Goal: Find contact information: Find contact information

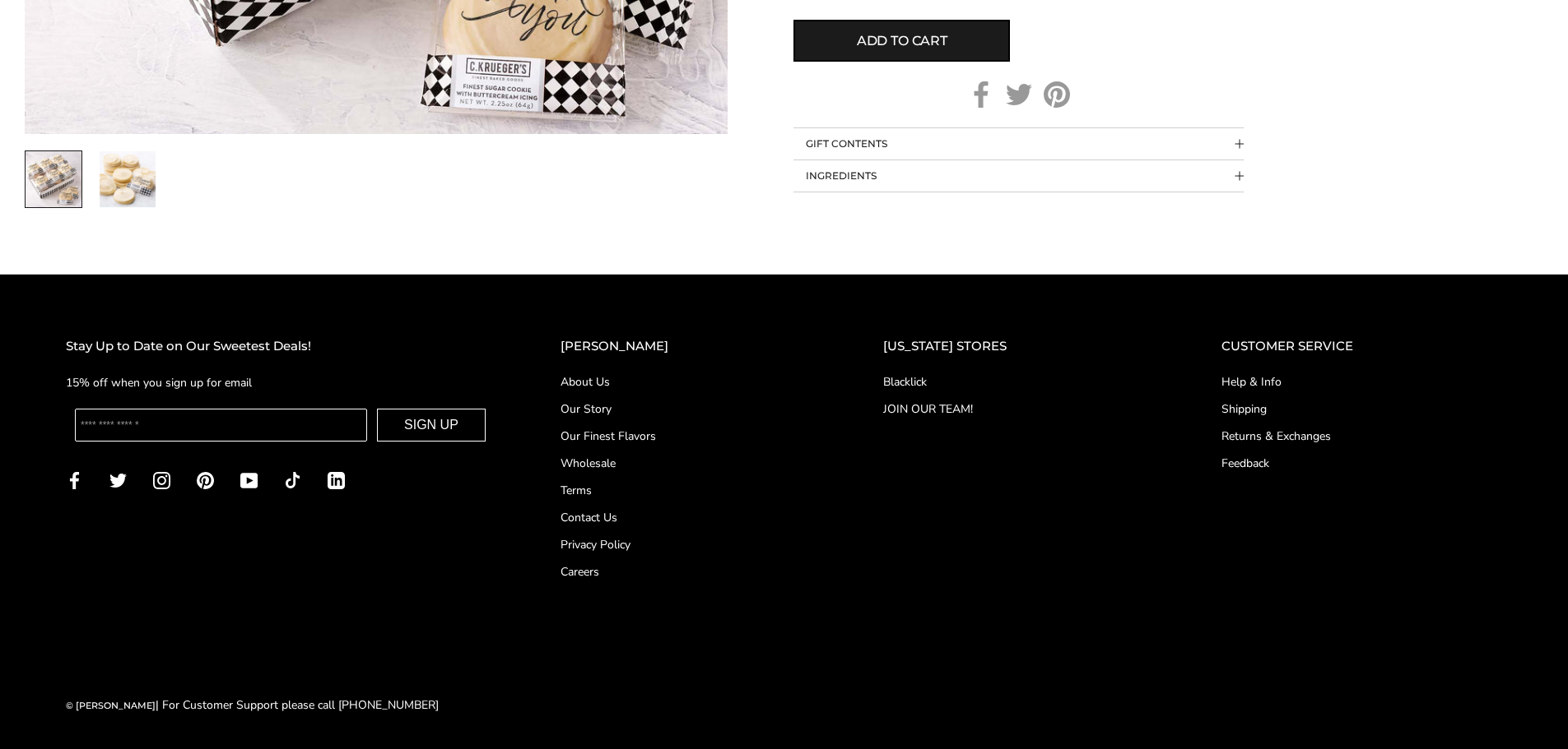
scroll to position [1065, 0]
click at [616, 512] on link "Contact Us" at bounding box center [689, 518] width 257 height 17
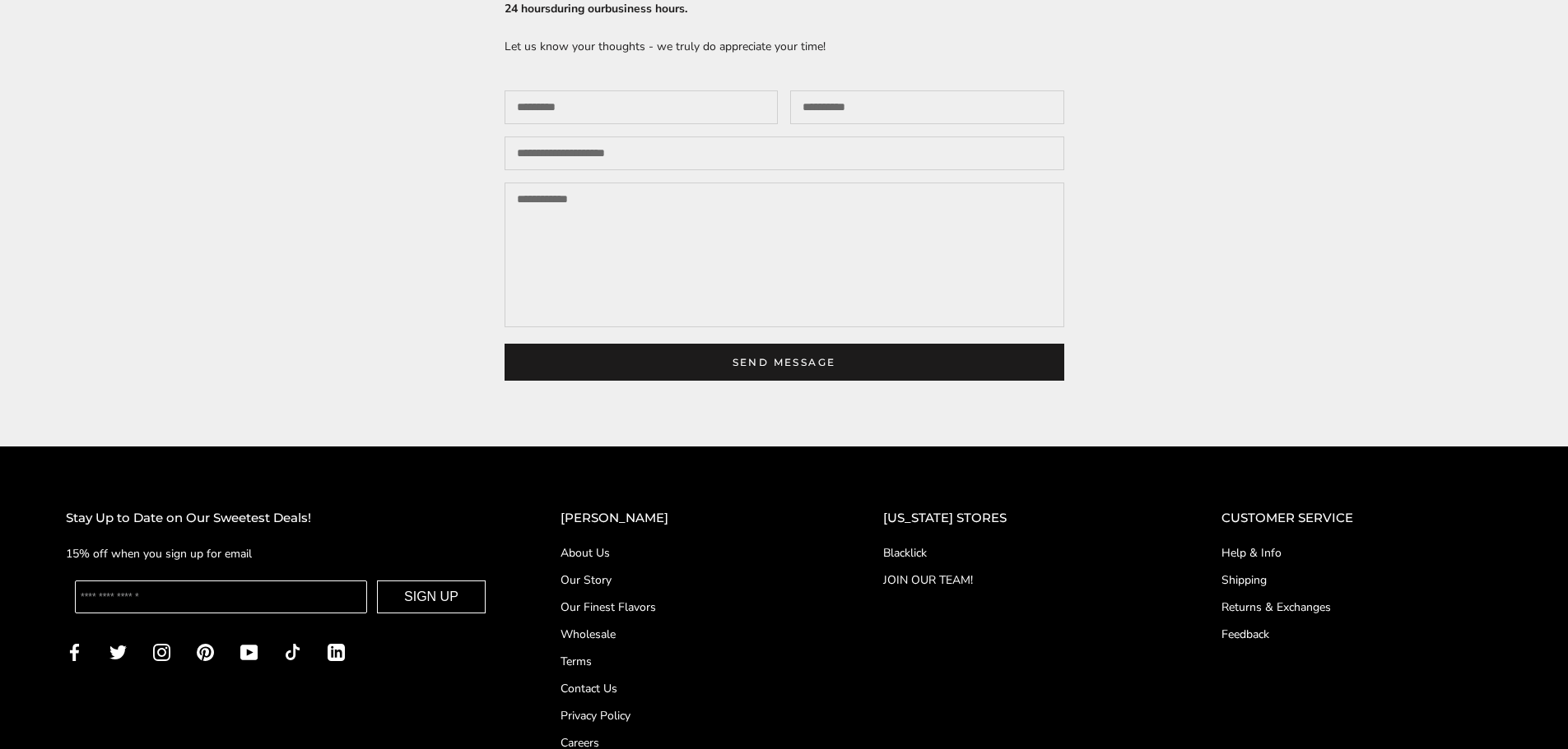
click at [635, 562] on link "About Us" at bounding box center [689, 553] width 257 height 17
